Goal: Transaction & Acquisition: Purchase product/service

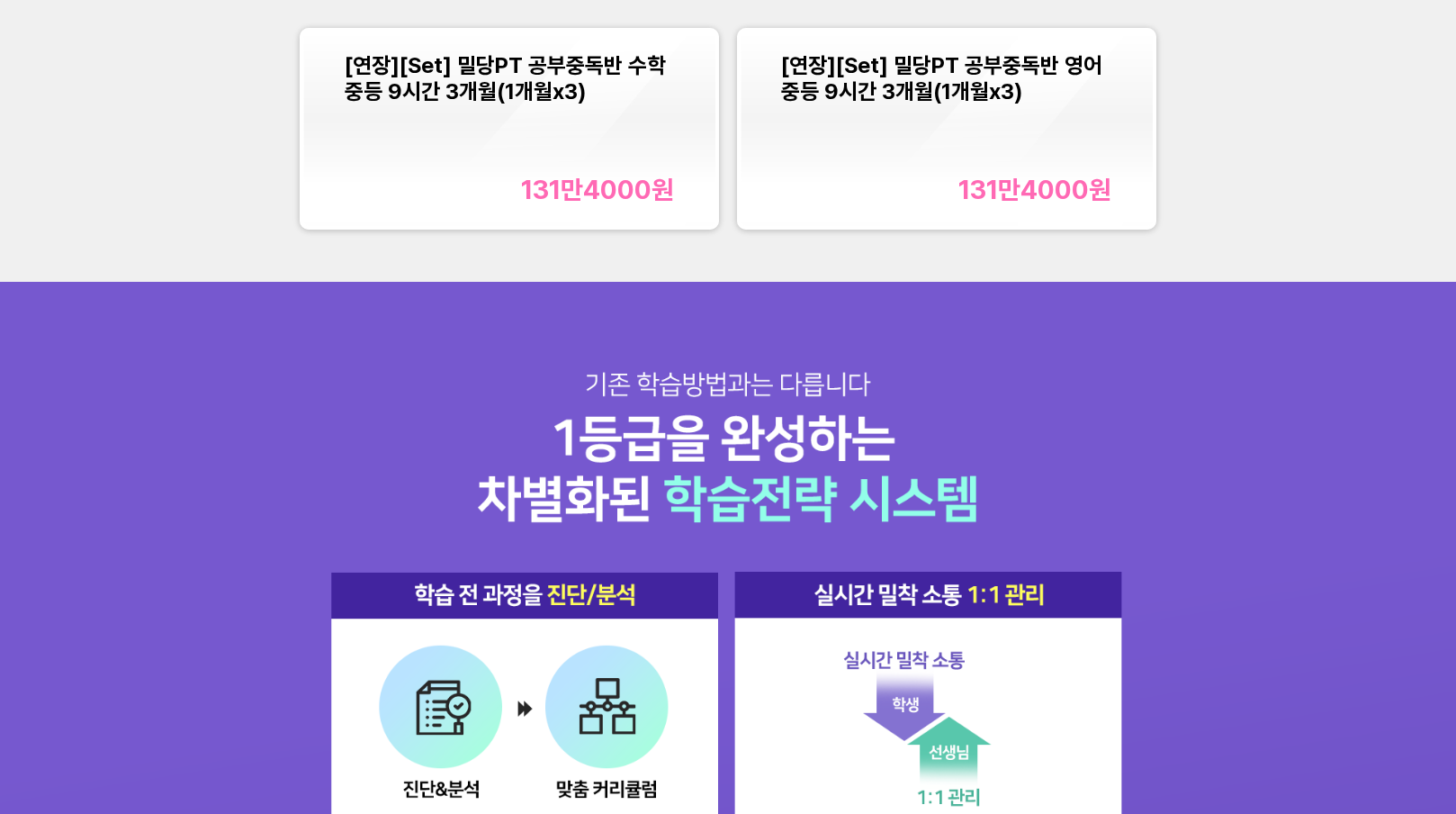
scroll to position [2082, 0]
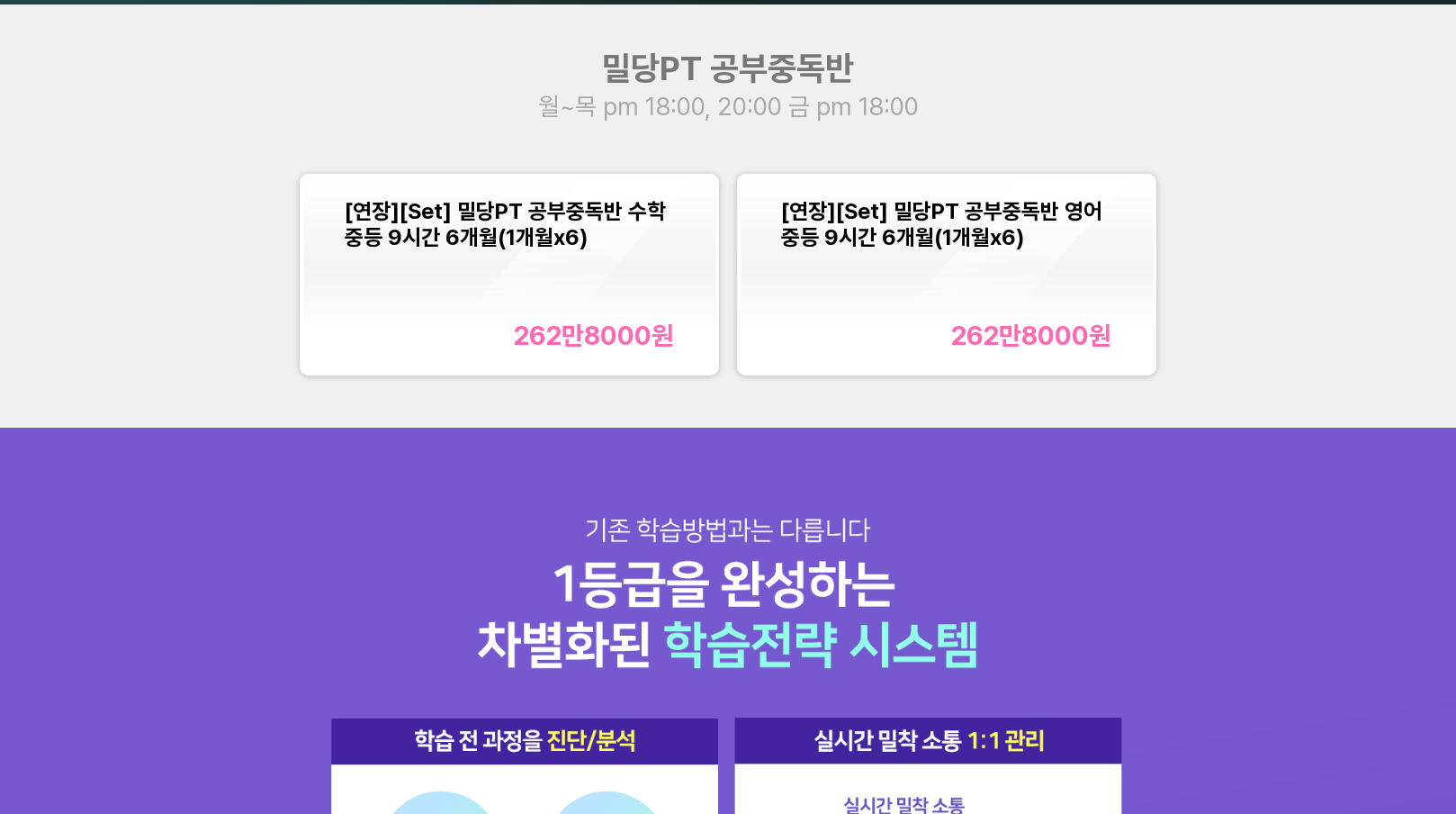
scroll to position [2003, 0]
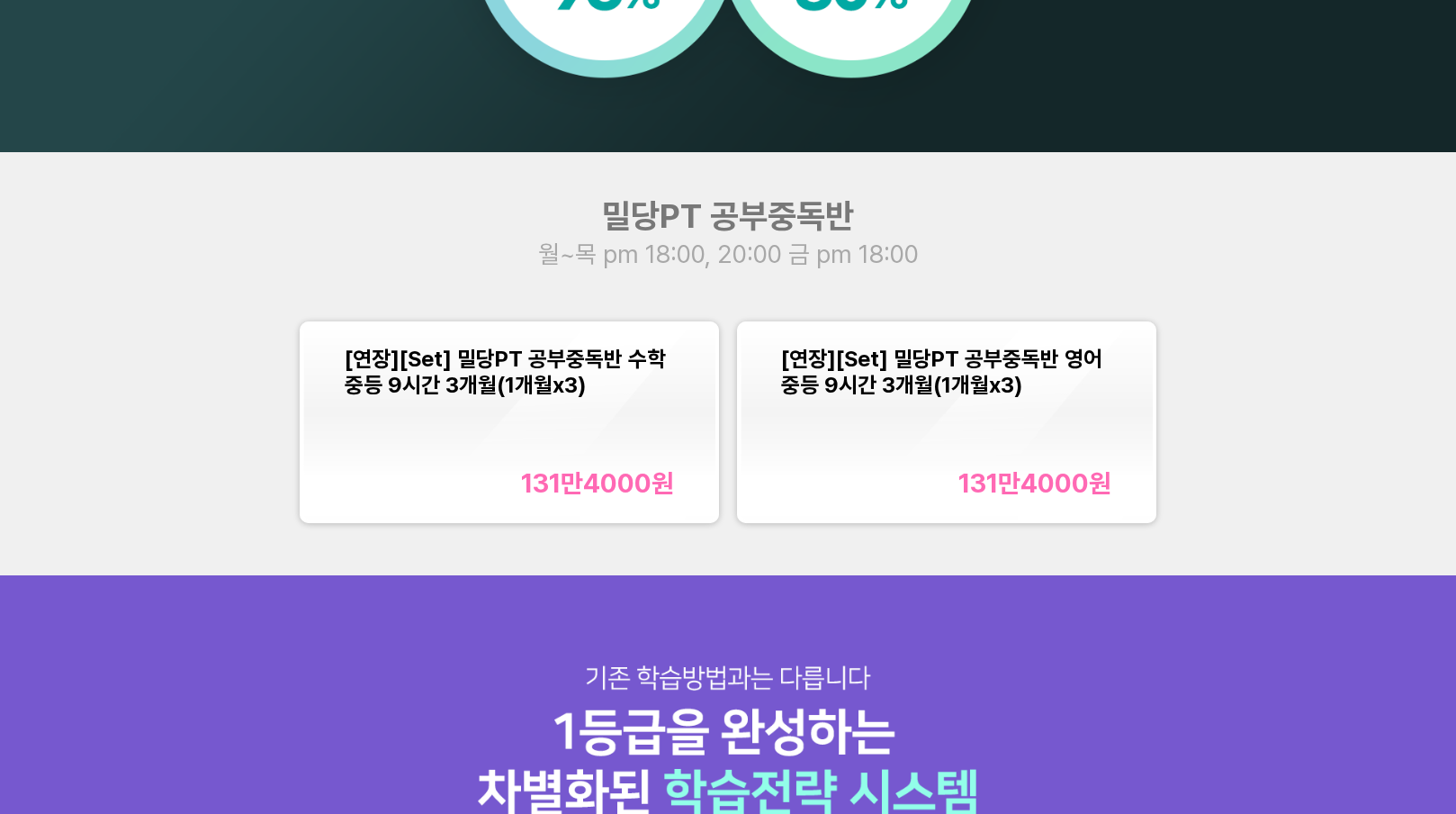
scroll to position [1642, 0]
